Goal: Task Accomplishment & Management: Complete application form

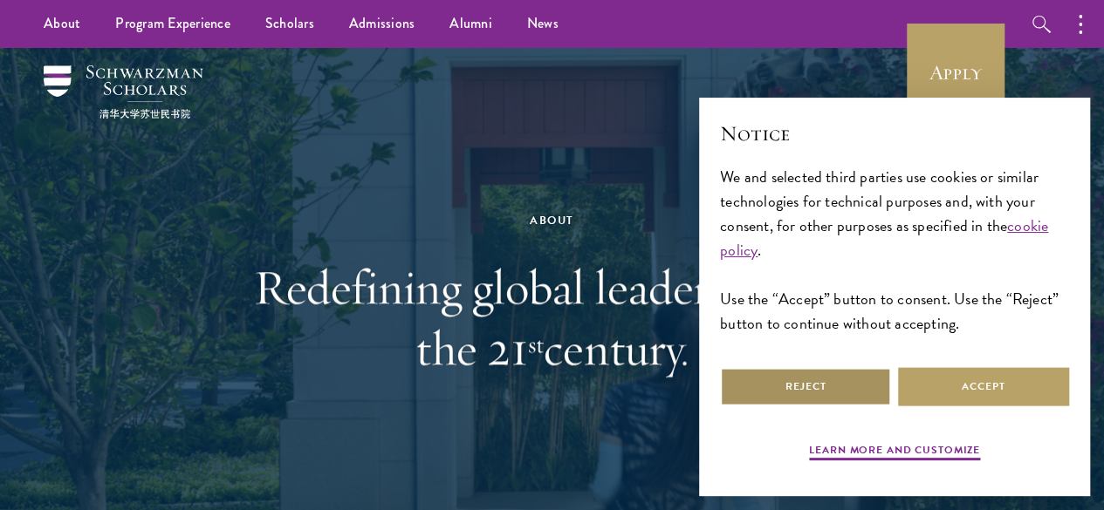
click at [832, 375] on button "Reject" at bounding box center [805, 386] width 171 height 39
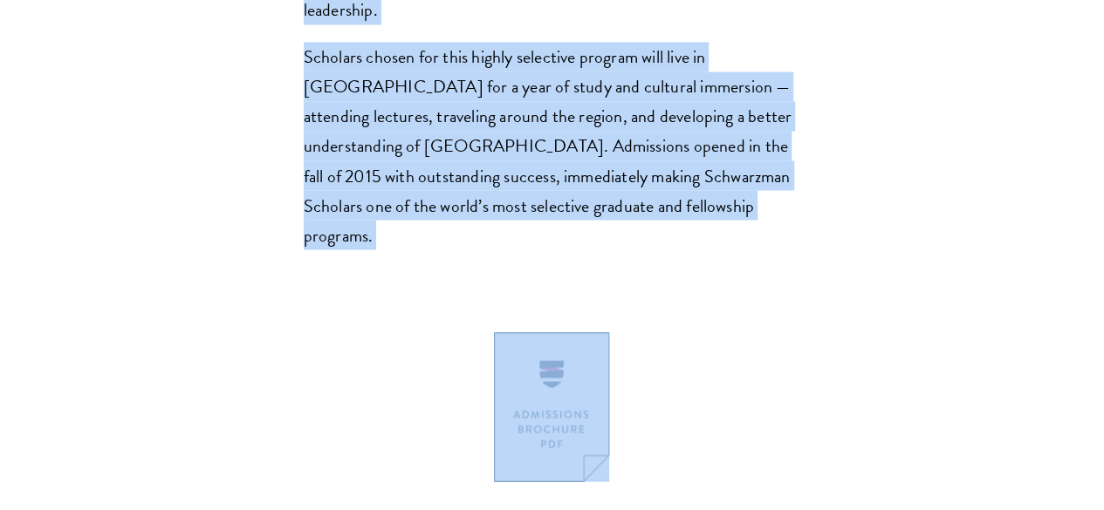
scroll to position [1589, 0]
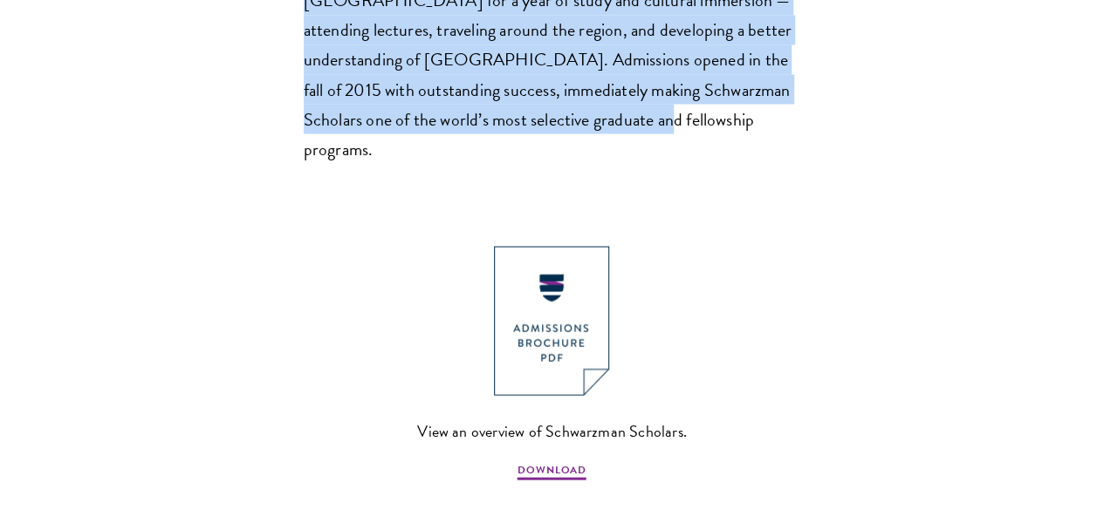
drag, startPoint x: 307, startPoint y: 125, endPoint x: 632, endPoint y: 256, distance: 350.0
click at [632, 256] on section "Opportunity in China Gain firsthand experience in China, one of the world's mos…" at bounding box center [552, 63] width 1104 height 2056
copy section "Gain firsthand experience in China, one of the world's most dynamic and impactf…"
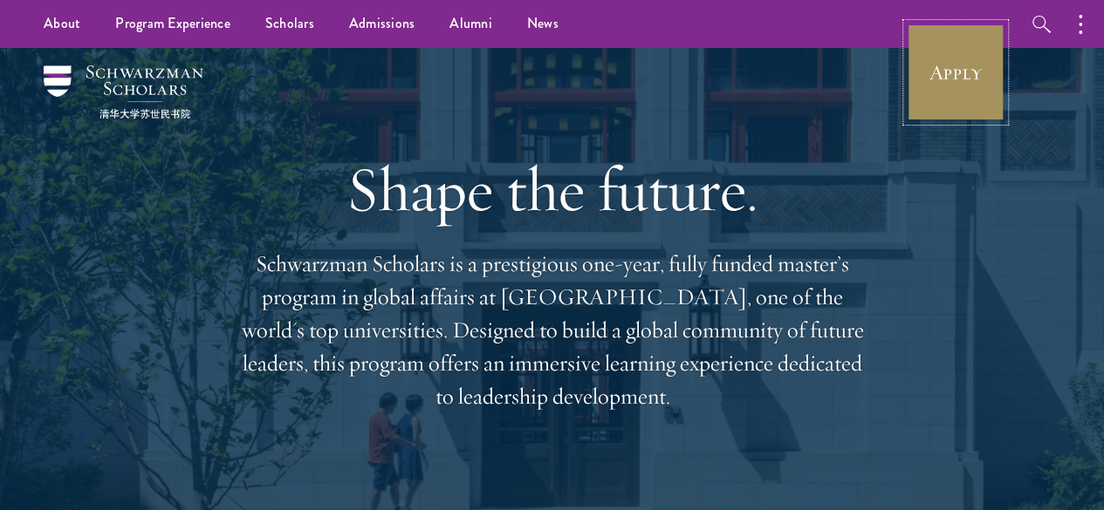
click at [952, 55] on link "Apply" at bounding box center [956, 73] width 98 height 98
